Goal: Information Seeking & Learning: Learn about a topic

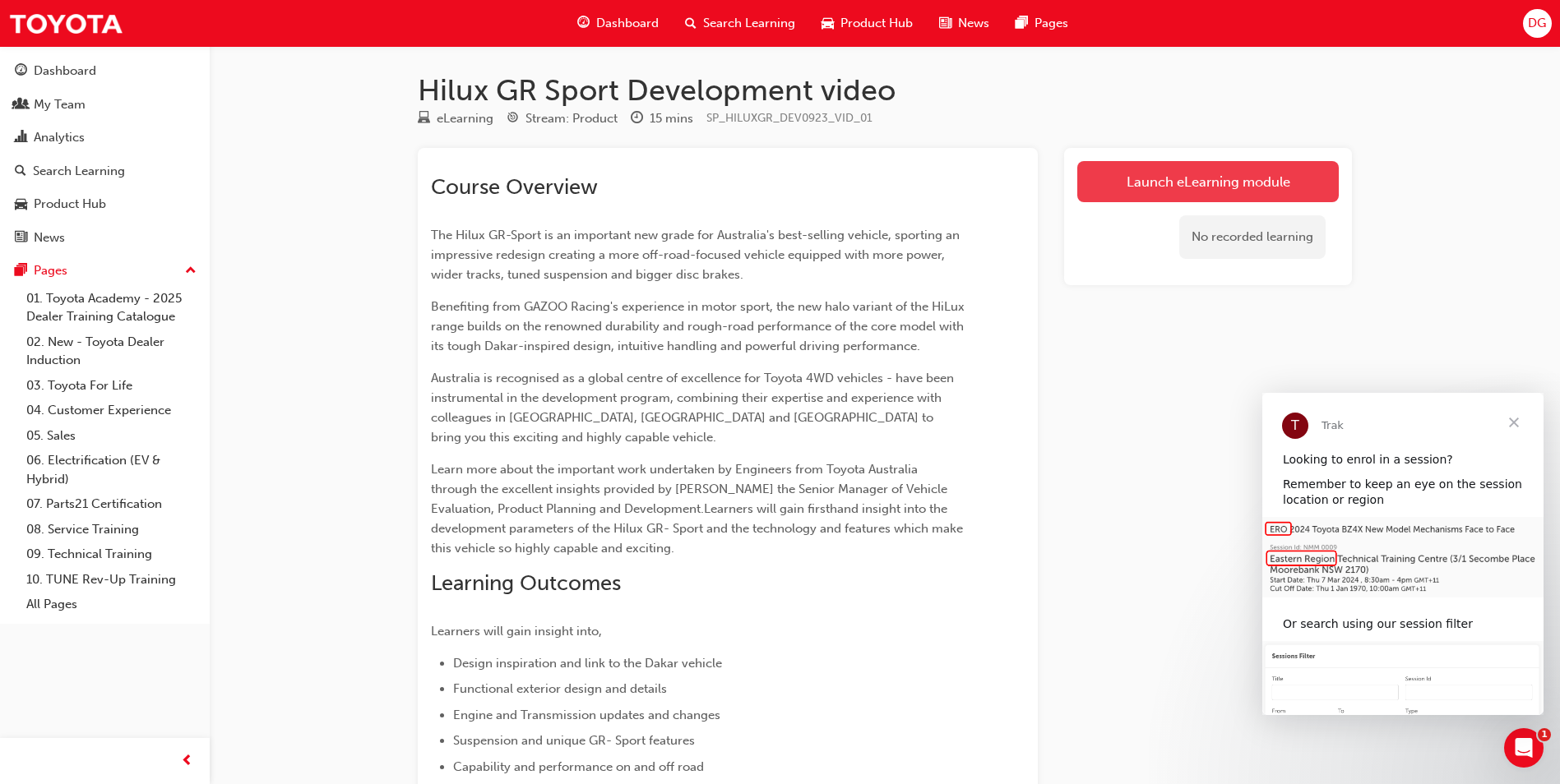
drag, startPoint x: 0, startPoint y: 0, endPoint x: 1187, endPoint y: 172, distance: 1199.4
click at [1187, 172] on link "Launch eLearning module" at bounding box center [1208, 181] width 262 height 41
